Goal: Information Seeking & Learning: Learn about a topic

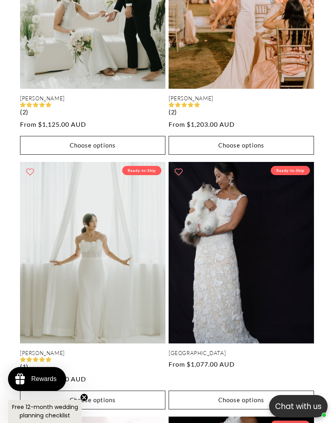
scroll to position [2995, 0]
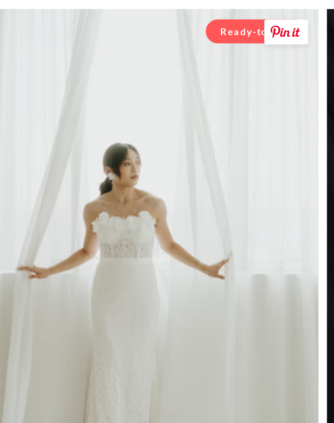
click at [55, 336] on link "Tiffany" at bounding box center [92, 339] width 145 height 7
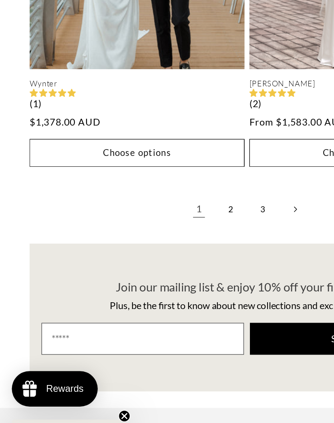
scroll to position [3927, 0]
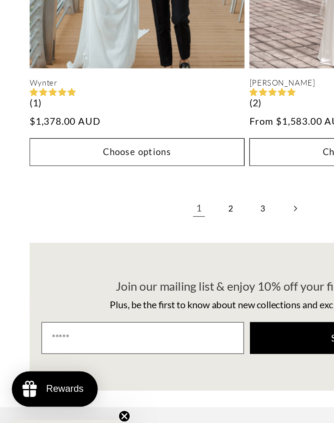
click at [160, 249] on link "2" at bounding box center [156, 258] width 18 height 18
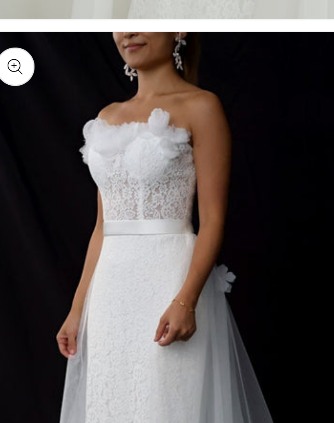
scroll to position [0, 288]
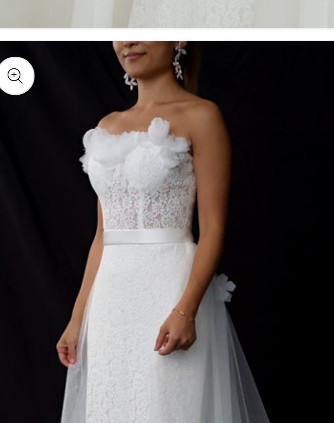
click at [20, 354] on button "Open media 5 in modal" at bounding box center [20, 354] width 0 height 0
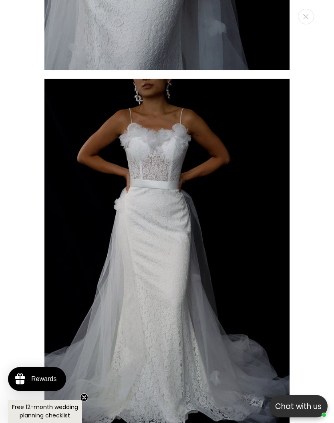
scroll to position [0, 0]
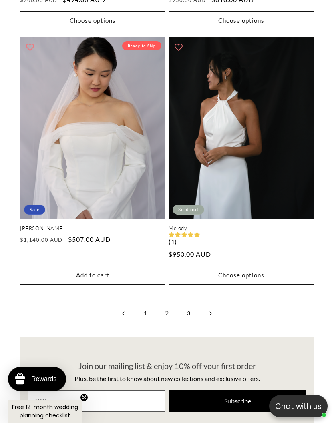
scroll to position [3827, 0]
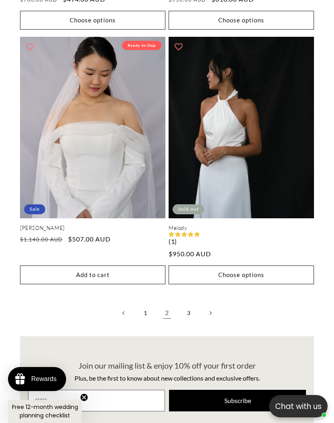
click at [194, 305] on link "3" at bounding box center [189, 314] width 18 height 18
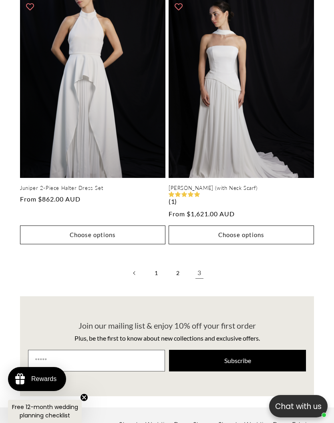
click at [204, 265] on link "3" at bounding box center [199, 274] width 18 height 18
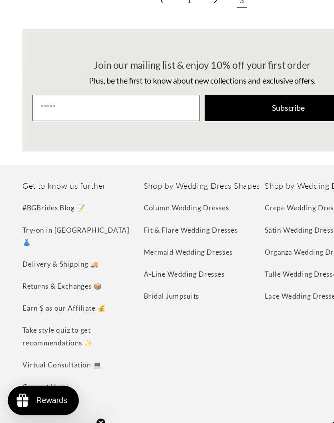
click at [166, 249] on link "Mermaid Wedding Dresses" at bounding box center [155, 258] width 73 height 18
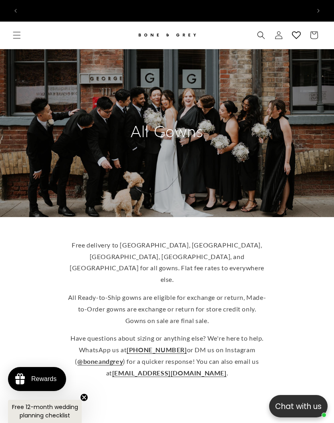
scroll to position [0, 288]
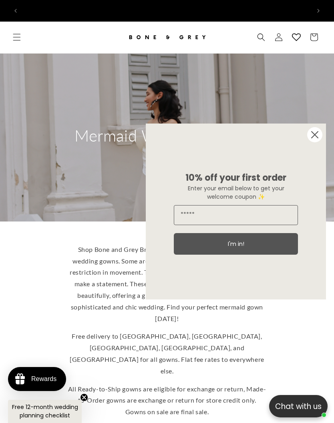
scroll to position [0, 576]
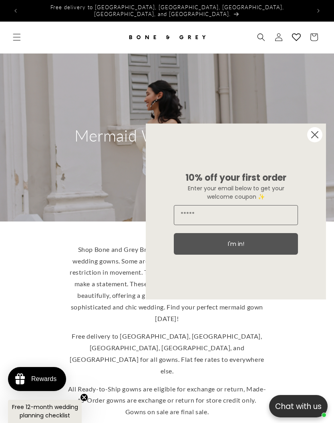
click at [320, 139] on circle "Close dialog" at bounding box center [314, 134] width 15 height 15
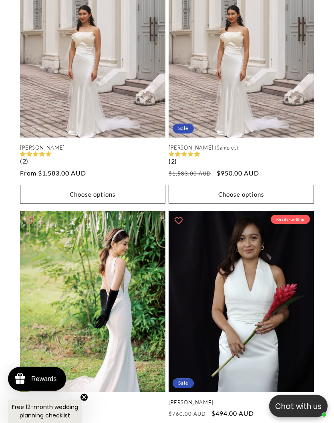
scroll to position [598, 0]
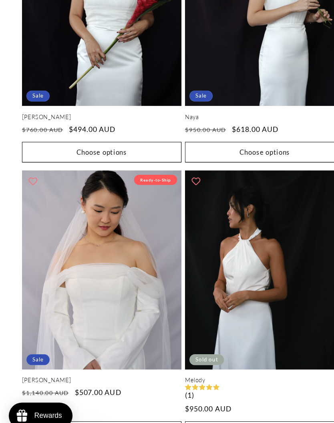
scroll to position [3702, 0]
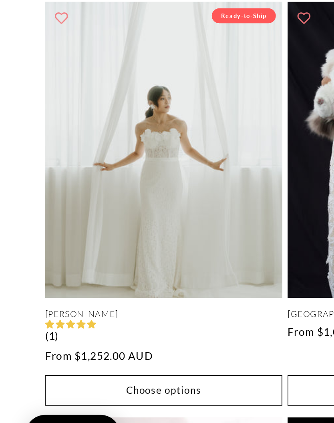
scroll to position [0, 576]
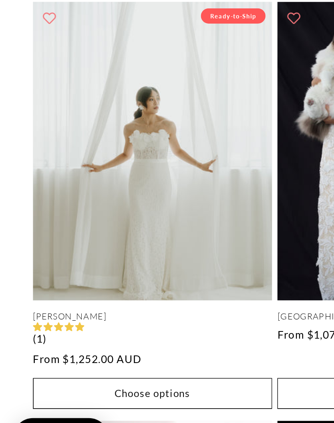
click at [96, 302] on link "[PERSON_NAME]" at bounding box center [92, 305] width 145 height 7
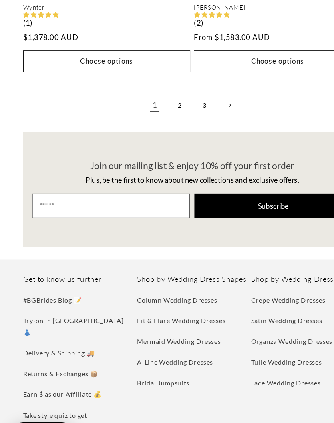
scroll to position [4083, 0]
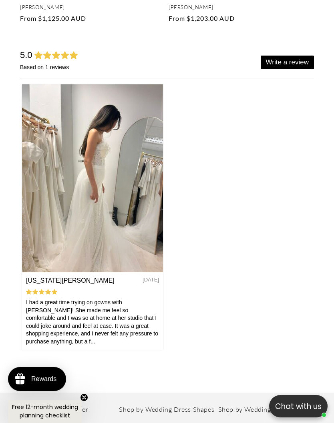
click at [63, 331] on div "I had a great time trying on gowns with [PERSON_NAME]! She made me feel so comf…" at bounding box center [92, 322] width 133 height 47
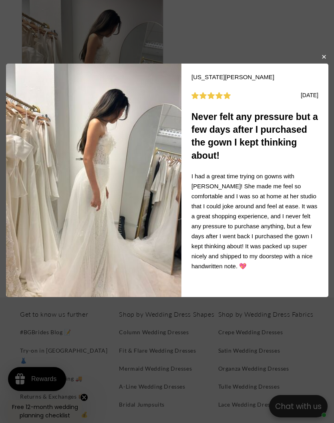
scroll to position [2954, 0]
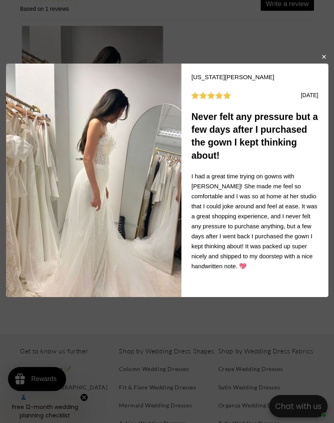
click at [323, 61] on button "button" at bounding box center [323, 57] width 5 height 10
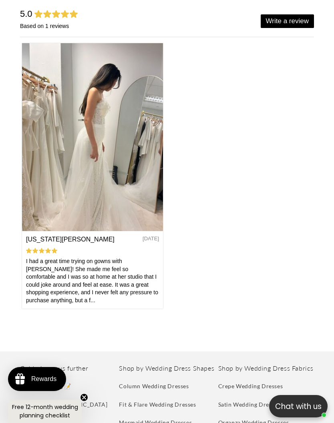
scroll to position [2932, 0]
